Goal: Navigation & Orientation: Find specific page/section

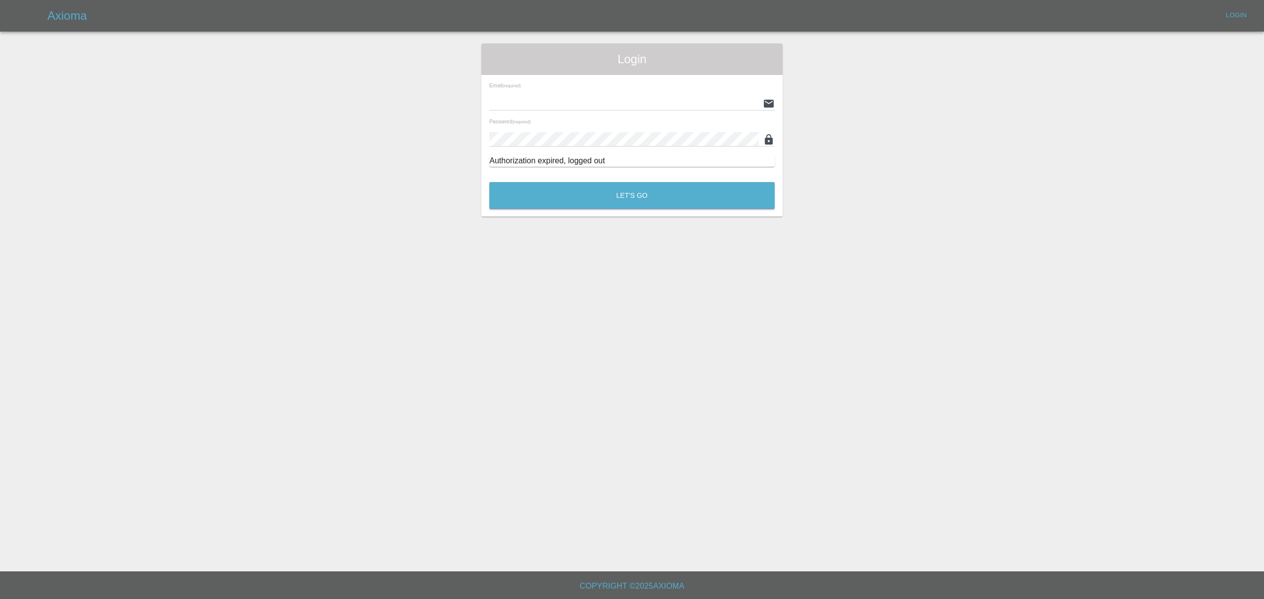
type input "[PERSON_NAME][EMAIL_ADDRESS][DOMAIN_NAME]"
click at [681, 178] on div "Let's Go" at bounding box center [632, 193] width 286 height 37
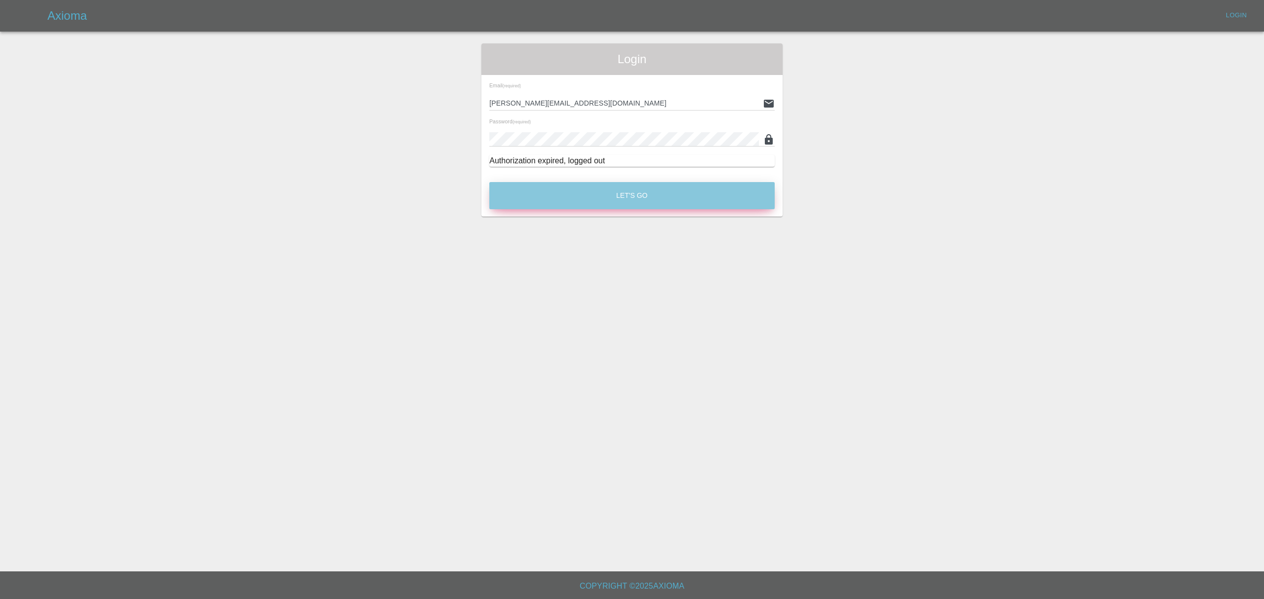
click at [679, 190] on button "Let's Go" at bounding box center [631, 195] width 285 height 27
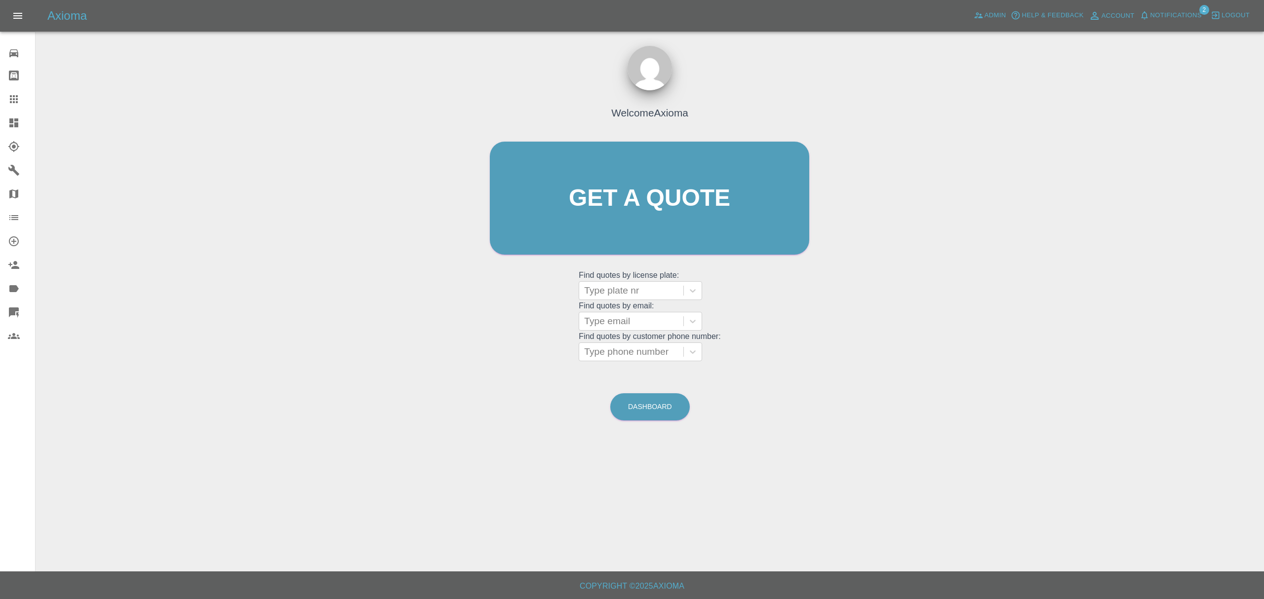
click at [1173, 20] on span "Notifications" at bounding box center [1175, 15] width 51 height 11
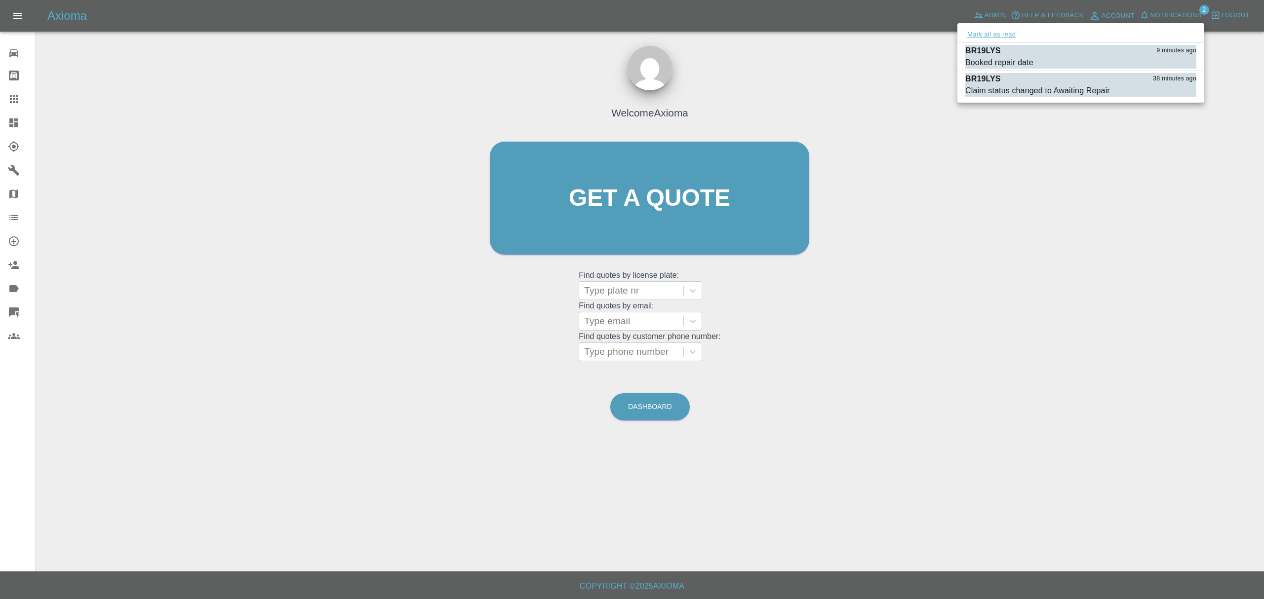
click at [987, 35] on button "Mark all as read" at bounding box center [991, 34] width 52 height 11
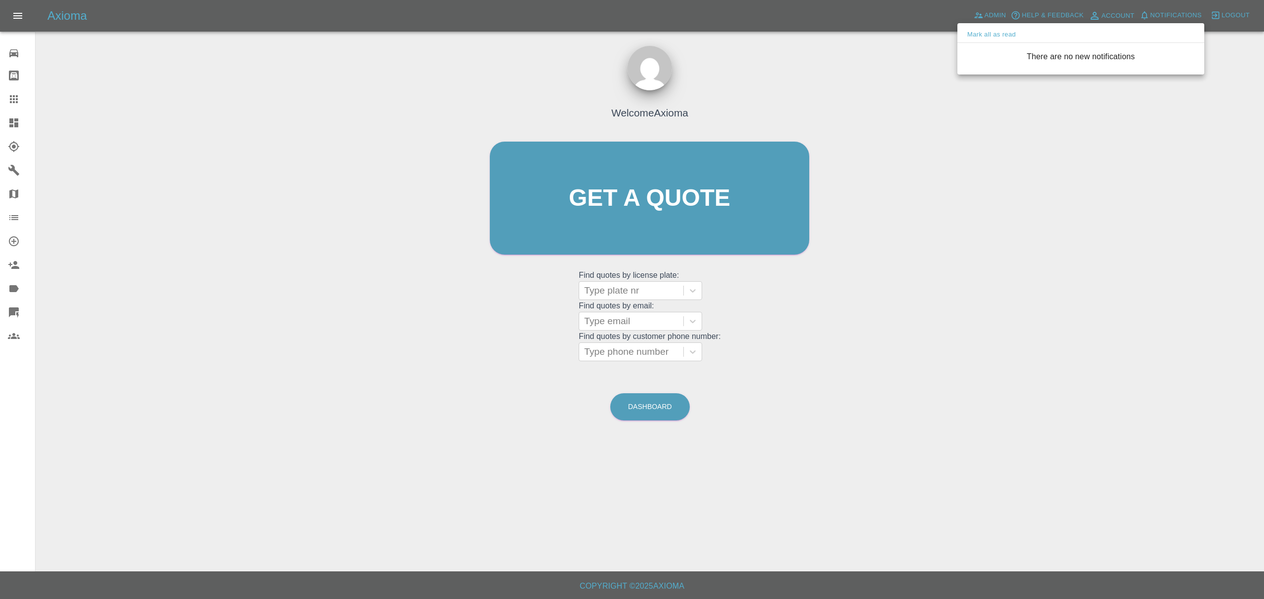
click at [946, 225] on div at bounding box center [632, 299] width 1264 height 599
